Goal: Task Accomplishment & Management: Use online tool/utility

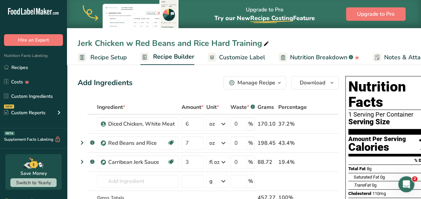
scroll to position [0, 27]
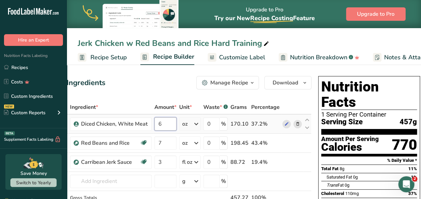
click at [167, 123] on input "6" at bounding box center [166, 123] width 22 height 13
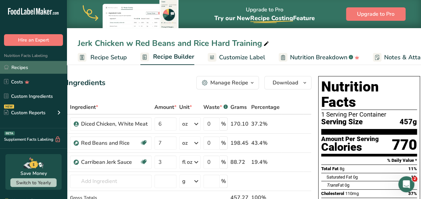
click at [28, 68] on link "Recipes" at bounding box center [33, 67] width 67 height 13
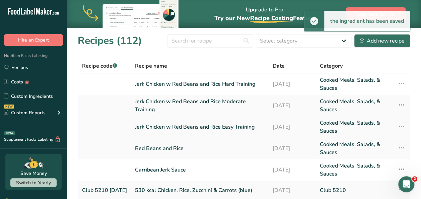
click at [195, 129] on link "Jerk Chicken w Red Beans and Rice Easy Training" at bounding box center [199, 127] width 129 height 16
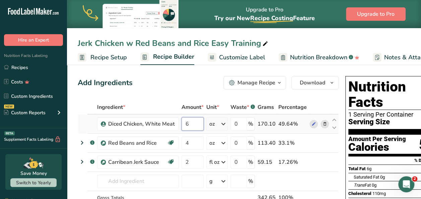
click at [195, 126] on input "6" at bounding box center [193, 123] width 22 height 13
type input "5"
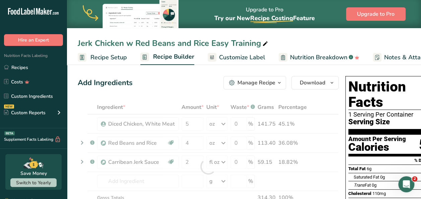
click at [154, 87] on div "Add Ingredients Manage Recipe Delete Recipe Duplicate Recipe Scale Recipe Save …" at bounding box center [208, 82] width 261 height 13
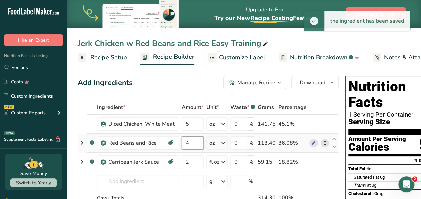
click at [196, 141] on input "4" at bounding box center [193, 142] width 22 height 13
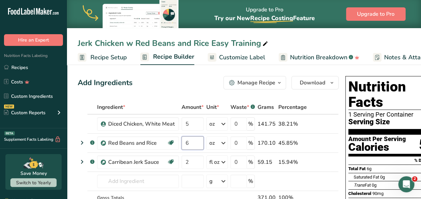
type input "6"
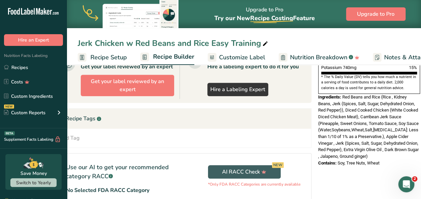
scroll to position [210, 0]
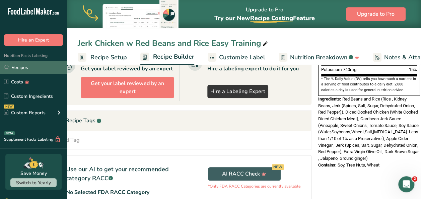
click at [30, 67] on link "Recipes" at bounding box center [33, 67] width 67 height 13
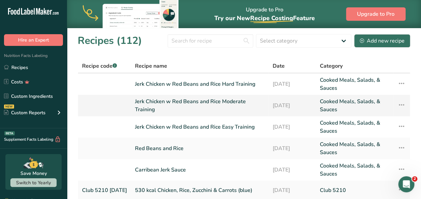
click at [210, 102] on link "Jerk Chicken w Red Beans and Rice Moderate Training" at bounding box center [199, 106] width 129 height 16
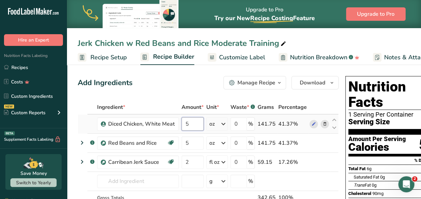
click at [197, 122] on input "5" at bounding box center [193, 123] width 22 height 13
type input "8"
type input "7"
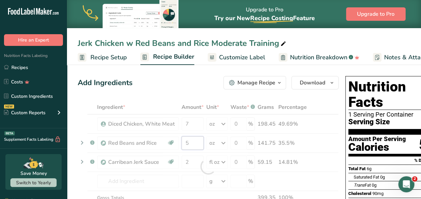
click at [196, 142] on div "Ingredient * Amount * Unit * Waste * .a-a{fill:#347362;}.b-a{fill:#fff;} Grams …" at bounding box center [208, 166] width 261 height 133
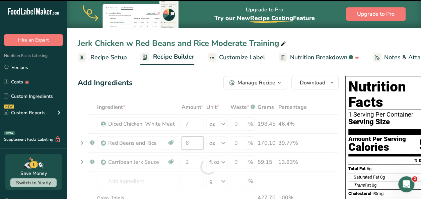
type input "5"
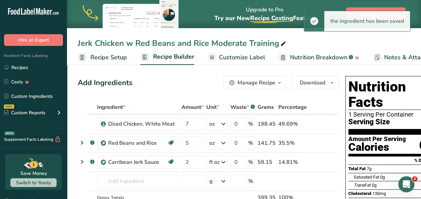
click at [194, 84] on div "Add Ingredients Manage Recipe Delete Recipe Duplicate Recipe Scale Recipe Save …" at bounding box center [208, 82] width 261 height 13
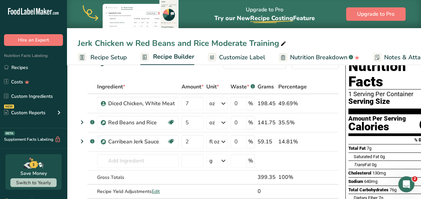
scroll to position [21, 0]
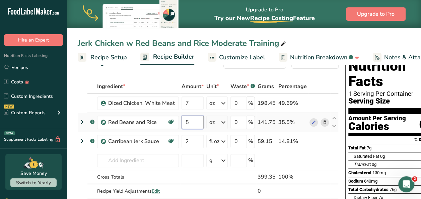
click at [191, 123] on input "5" at bounding box center [193, 122] width 22 height 13
type input "6"
click at [372, 41] on div "Jerk Chicken w Red Beans and Rice Moderate Training" at bounding box center [244, 43] width 354 height 12
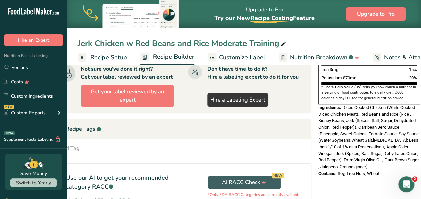
scroll to position [201, 0]
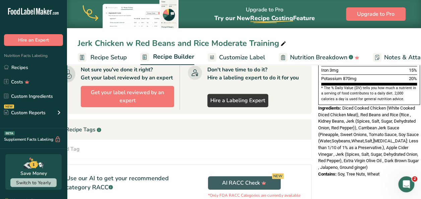
drag, startPoint x: 382, startPoint y: 160, endPoint x: 316, endPoint y: 95, distance: 92.9
click at [316, 95] on div "Nutrition Facts 1 Serving Per Container Serving Size 428g Amount Per Serving Ca…" at bounding box center [369, 26] width 107 height 307
drag, startPoint x: 316, startPoint y: 95, endPoint x: 338, endPoint y: 107, distance: 25.1
copy div "Ingredients: Diced Cooked Chicken (White Cooked Diced Chicken Meat), Red Beans …"
click at [329, 185] on div "Nutrition Facts 1 Serving Per Container Serving Size 428g Amount Per Serving Ca…" at bounding box center [369, 70] width 107 height 394
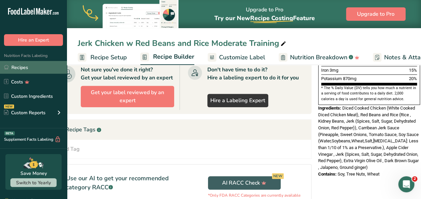
click at [32, 67] on link "Recipes" at bounding box center [33, 67] width 67 height 13
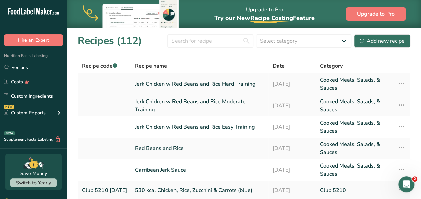
click at [402, 83] on icon at bounding box center [402, 83] width 8 height 12
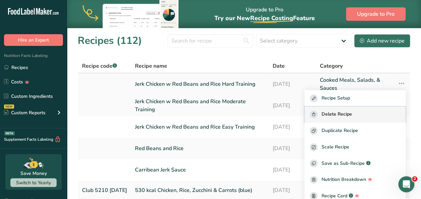
click at [352, 113] on span "Delete Recipe" at bounding box center [337, 115] width 31 height 8
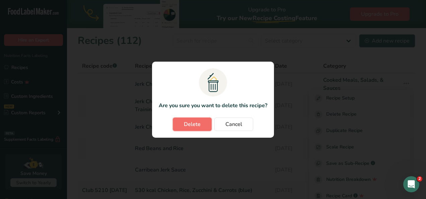
click at [186, 124] on span "Delete" at bounding box center [192, 124] width 17 height 8
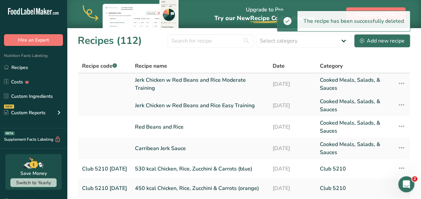
click at [220, 79] on link "Jerk Chicken w Red Beans and Rice Moderate Training" at bounding box center [199, 84] width 129 height 16
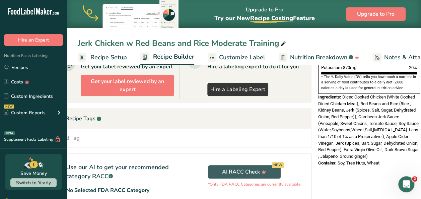
scroll to position [212, 0]
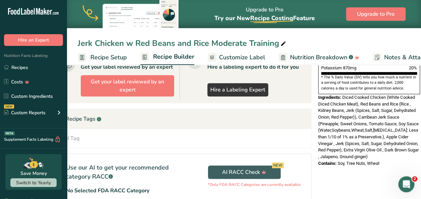
drag, startPoint x: 382, startPoint y: 148, endPoint x: 312, endPoint y: 82, distance: 96.3
click at [312, 82] on div "Add Ingredients Manage Recipe Delete Recipe Duplicate Recipe Scale Recipe Save …" at bounding box center [217, 59] width 333 height 394
click at [395, 165] on div "Nutrition Facts 1 Serving Per Container Serving Size 428g Amount Per Serving Ca…" at bounding box center [369, 59] width 107 height 394
drag, startPoint x: 382, startPoint y: 151, endPoint x: 316, endPoint y: 86, distance: 92.9
click at [316, 86] on div "Nutrition Facts 1 Serving Per Container Serving Size 428g Amount Per Serving Ca…" at bounding box center [369, 15] width 107 height 307
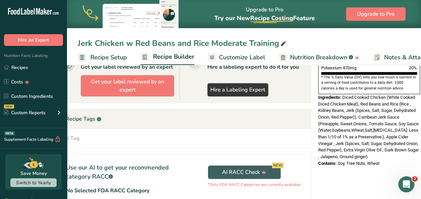
drag, startPoint x: 316, startPoint y: 86, endPoint x: 333, endPoint y: 102, distance: 23.7
click at [333, 102] on span "Diced Cooked Chicken (White Cooked Diced Chicken Meat), Red Beans and Rice (Ric…" at bounding box center [368, 127] width 101 height 64
copy div "Ingredients: Diced Cooked Chicken (White Cooked Diced Chicken Meat), Red Beans …"
